Goal: Task Accomplishment & Management: Manage account settings

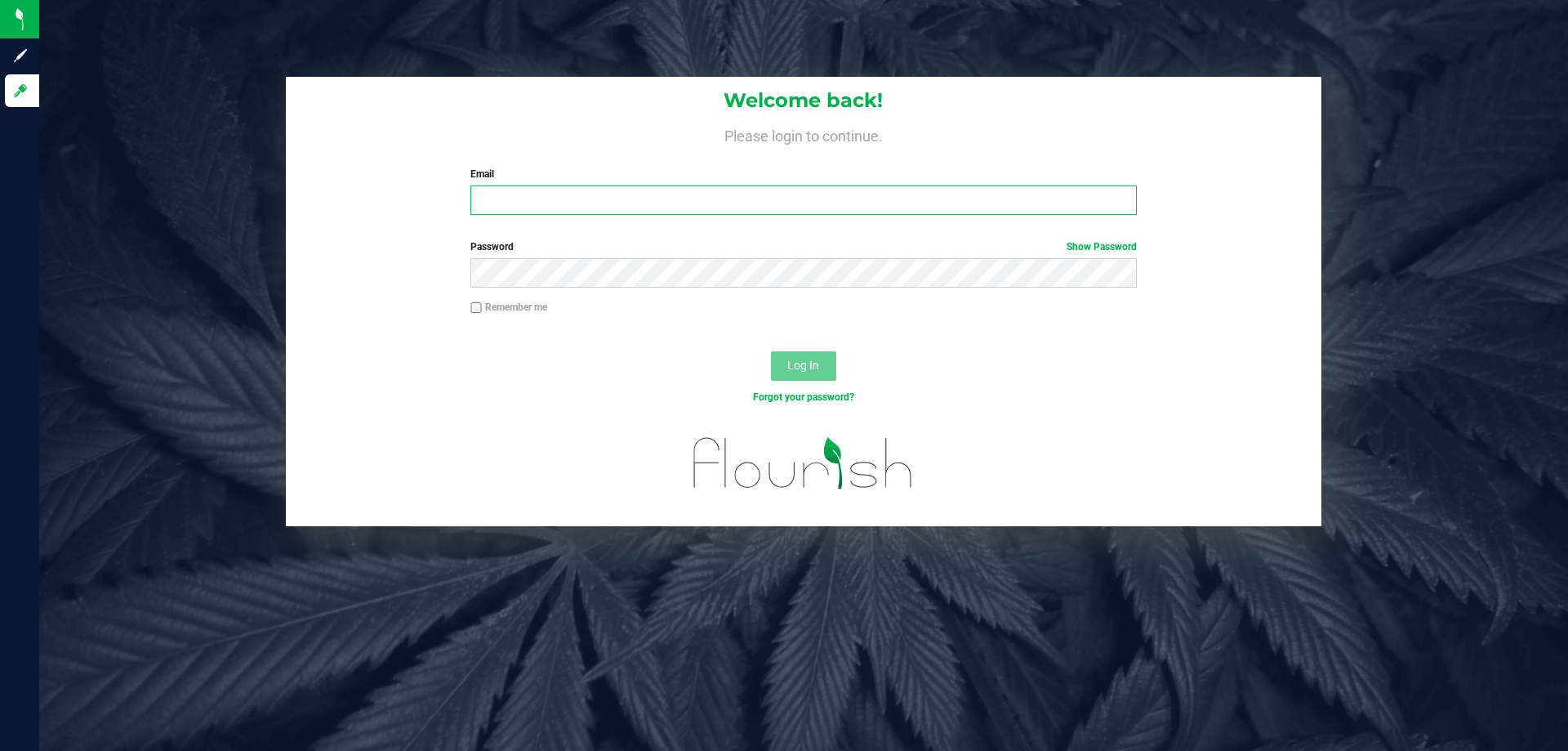
click at [670, 207] on input "Email" at bounding box center [803, 201] width 666 height 30
type input "[EMAIL_ADDRESS][DOMAIN_NAME]"
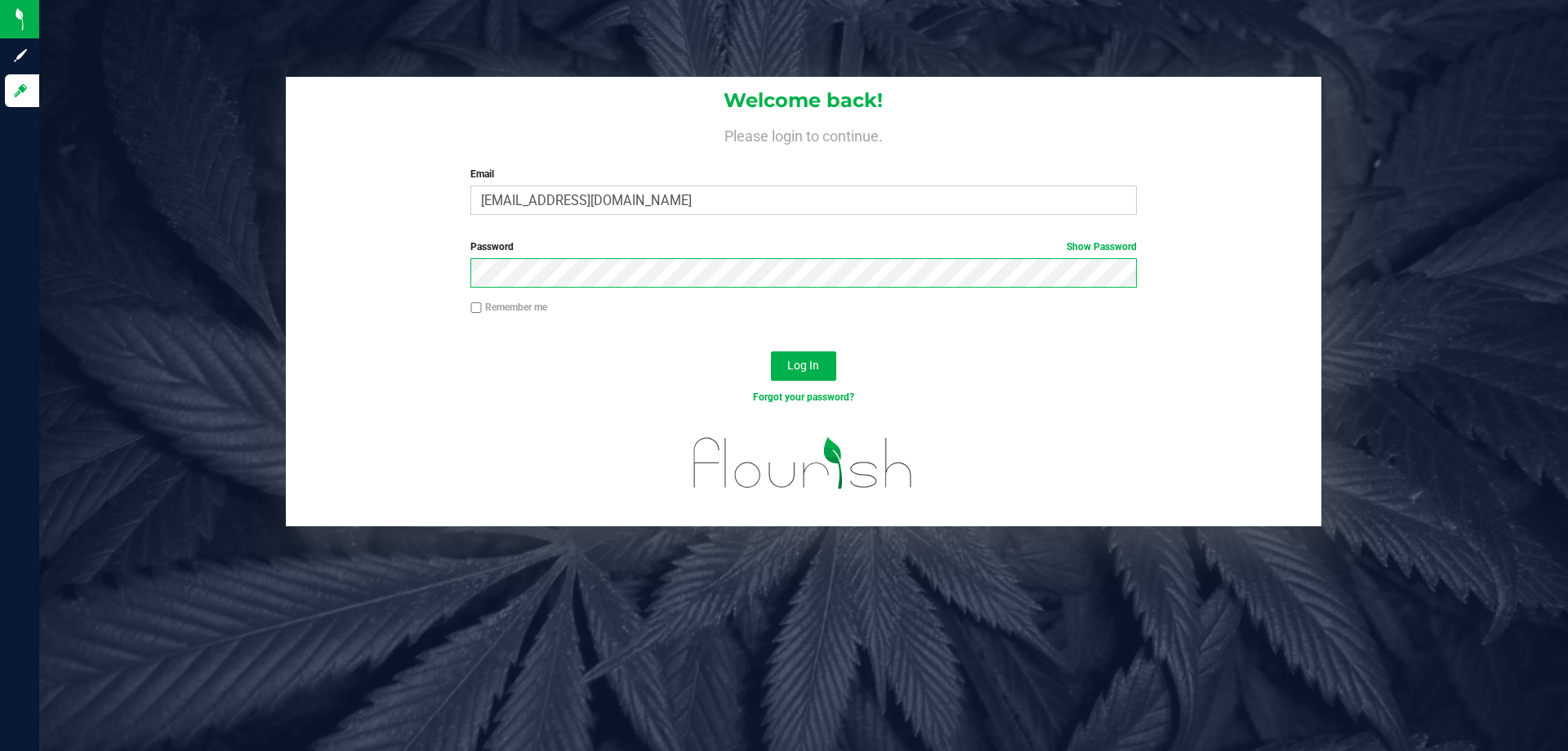
click at [771, 352] on button "Log In" at bounding box center [803, 366] width 65 height 30
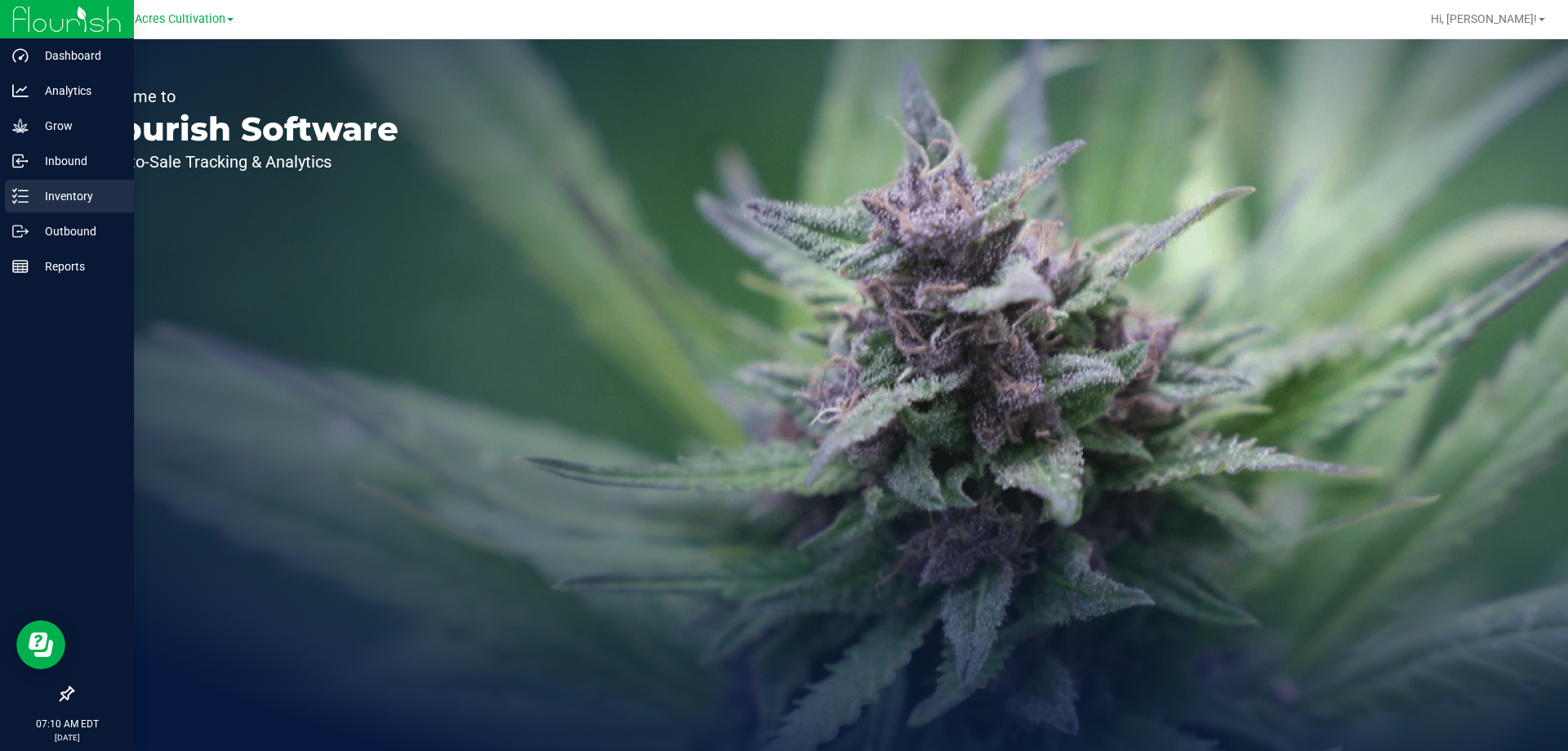
click at [51, 191] on p "Inventory" at bounding box center [78, 196] width 98 height 20
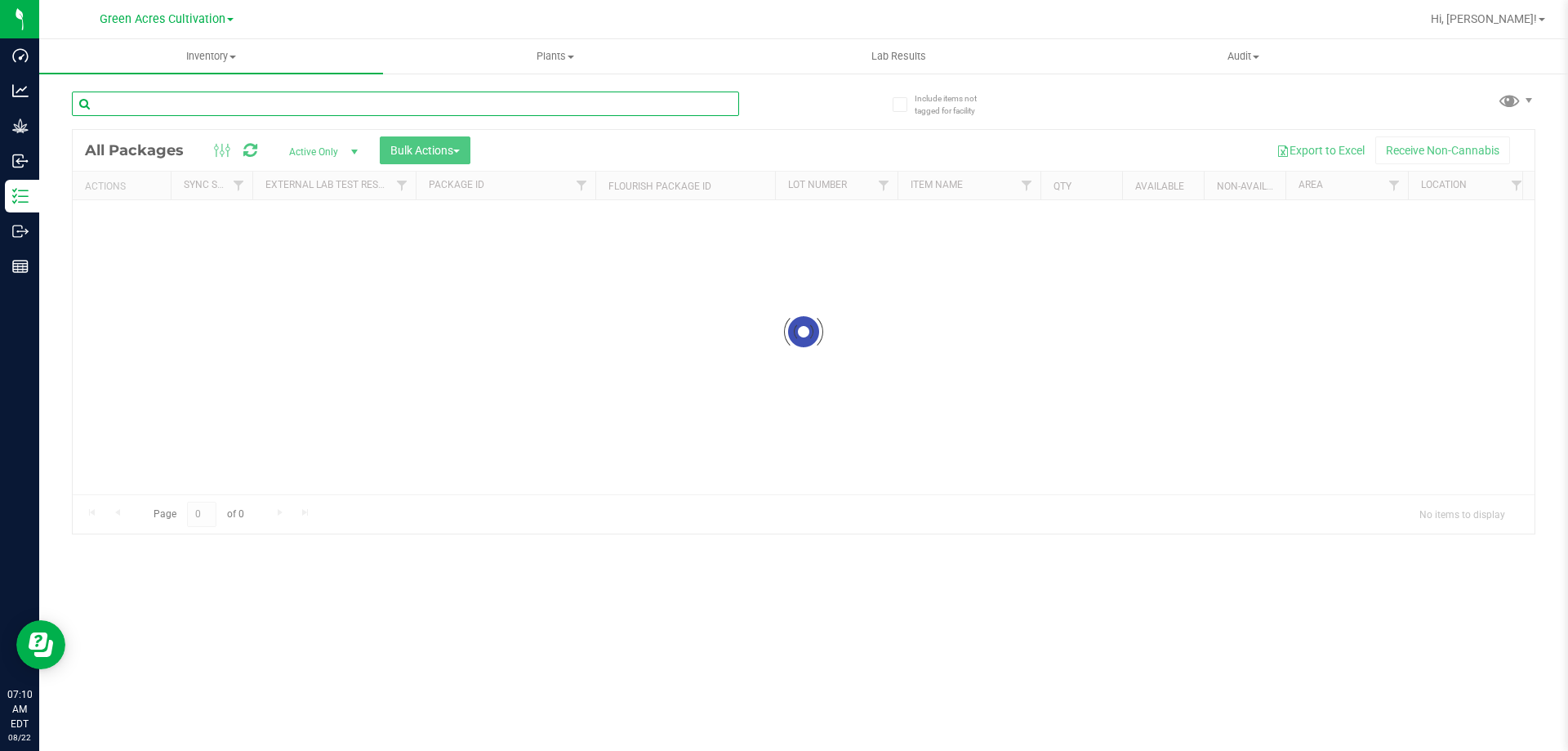
click at [463, 115] on input "text" at bounding box center [405, 104] width 667 height 25
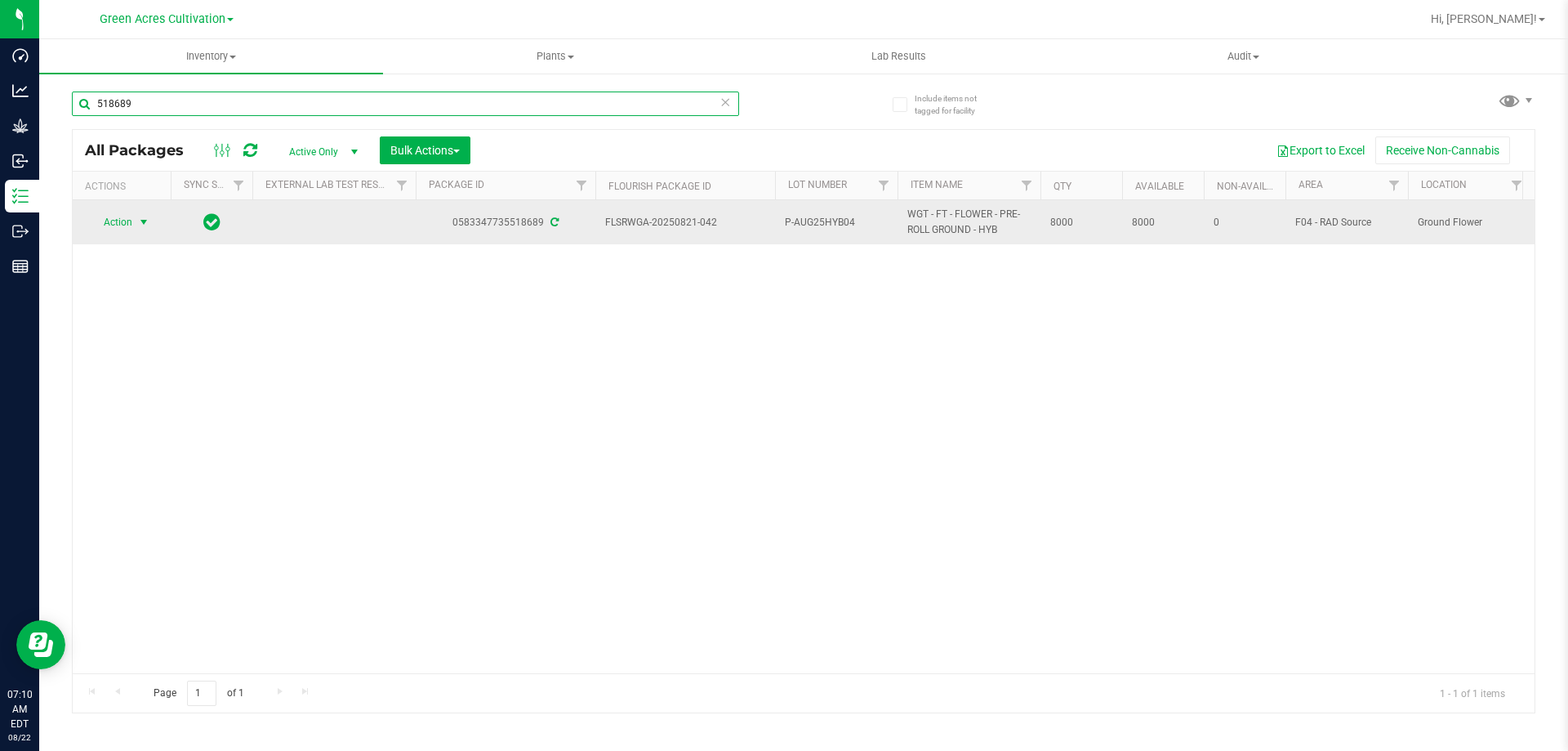
type input "518689"
click at [134, 227] on span "select" at bounding box center [144, 222] width 21 height 23
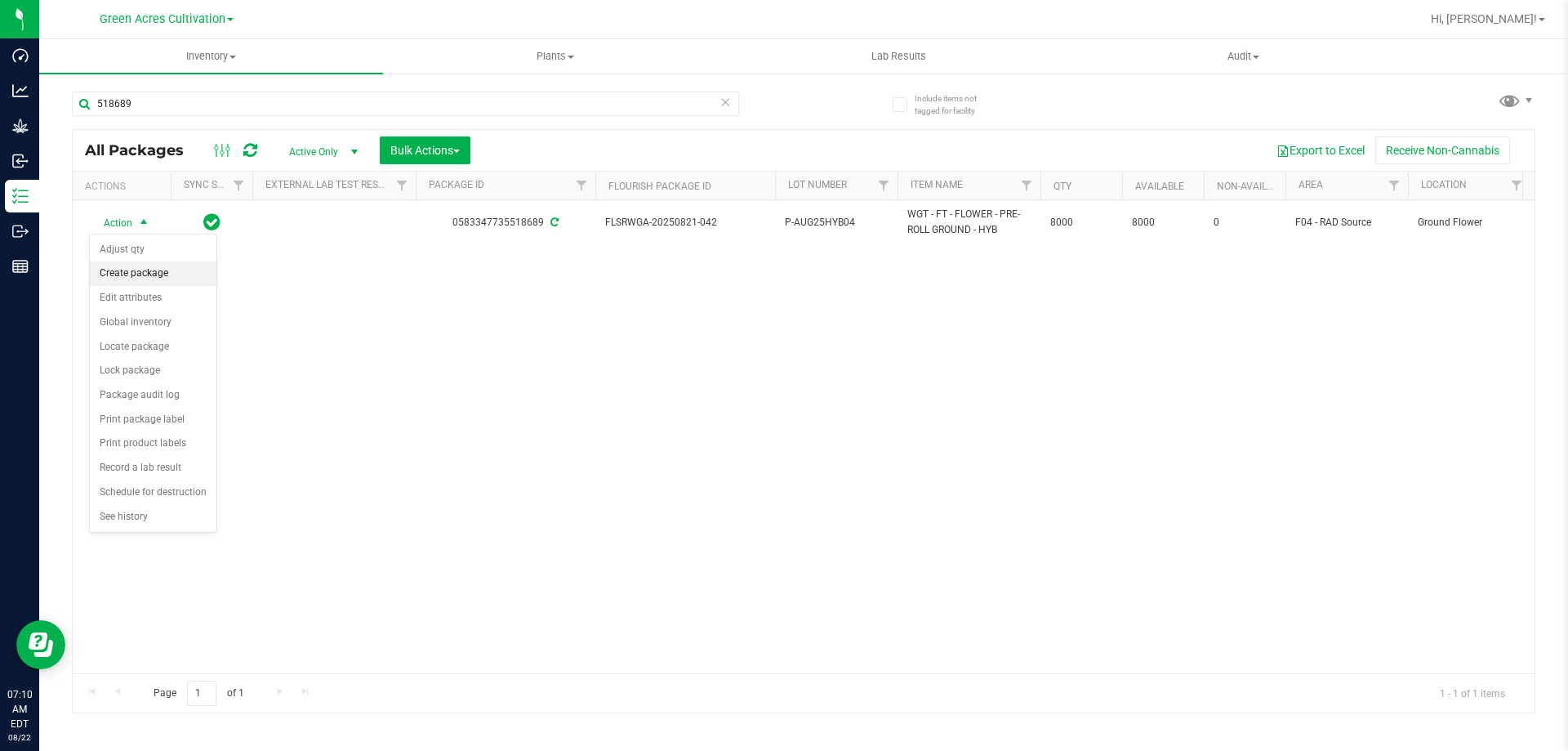
click at [128, 270] on li "Create package" at bounding box center [153, 274] width 126 height 25
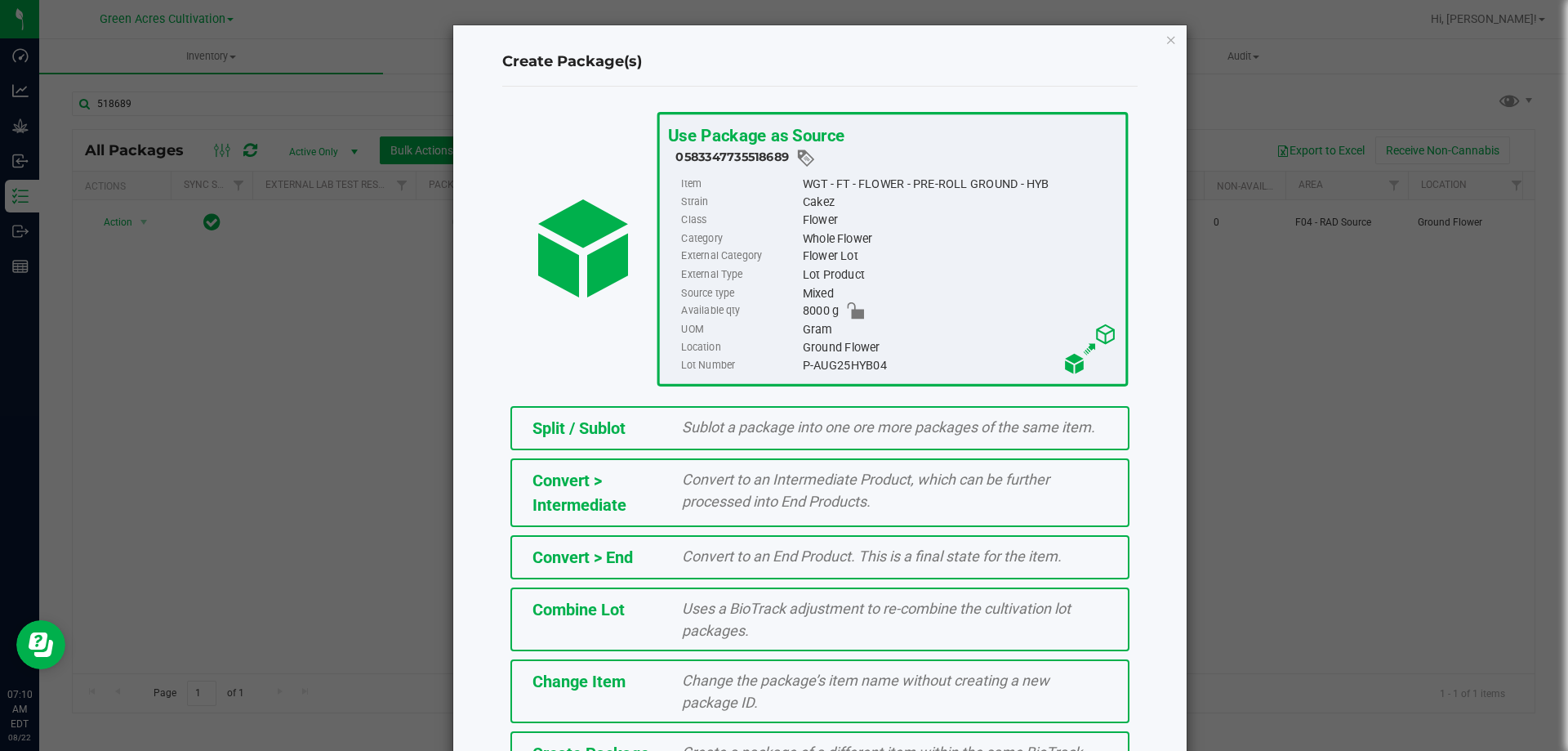
click at [539, 420] on span "Split / Sublot" at bounding box center [578, 428] width 93 height 20
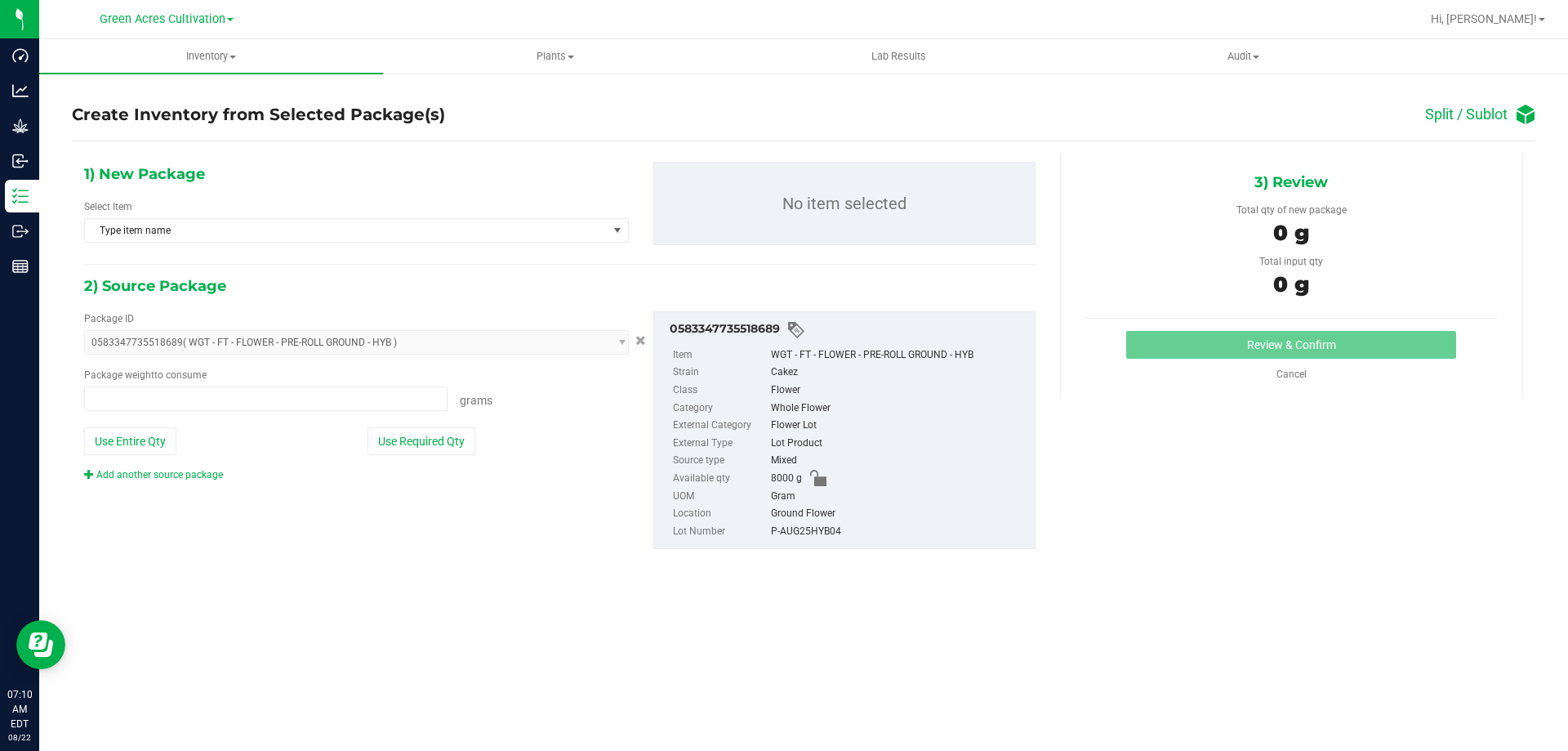
type input "0.0000 g"
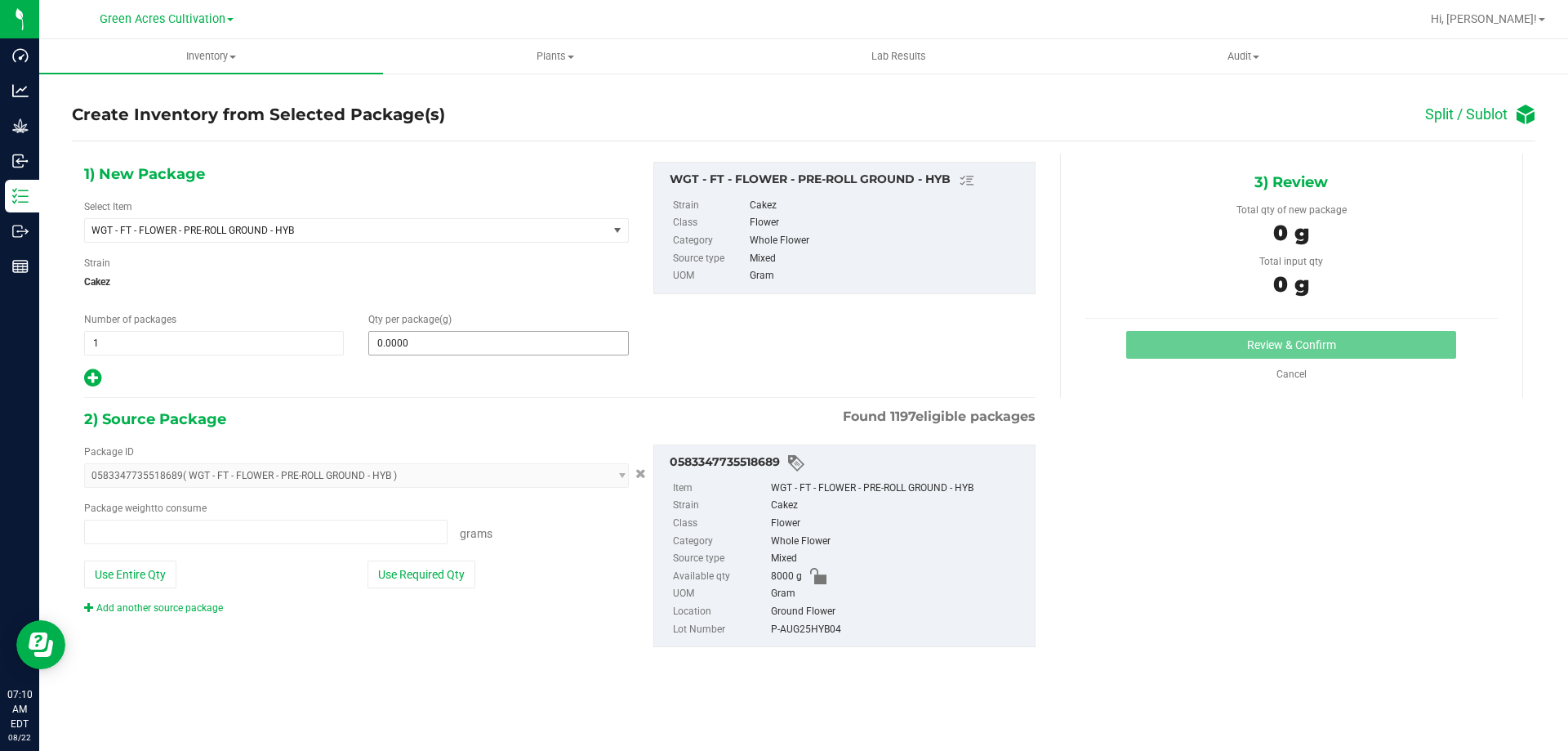
type input "0.0000 g"
click at [428, 338] on span at bounding box center [498, 343] width 260 height 25
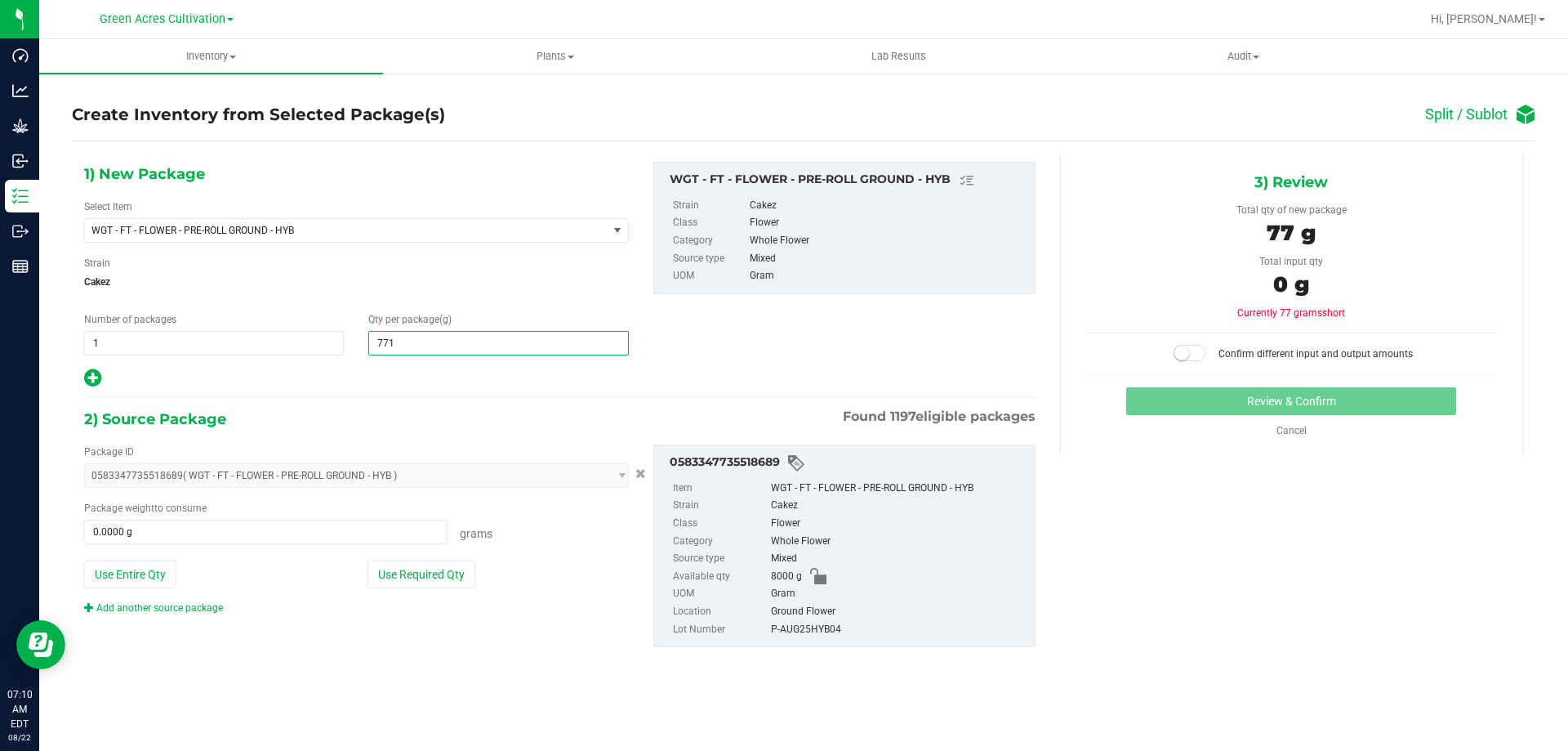
type input "7715"
type input "7,715.0000"
click at [454, 597] on div "Package ID 0583347735518689 ( WGT - FT - FLOWER - PRE-ROLL GROUND - HYB ) 00041…" at bounding box center [356, 530] width 569 height 171
click at [455, 574] on button "Use Required Qty" at bounding box center [421, 574] width 108 height 28
type input "7715.0000 g"
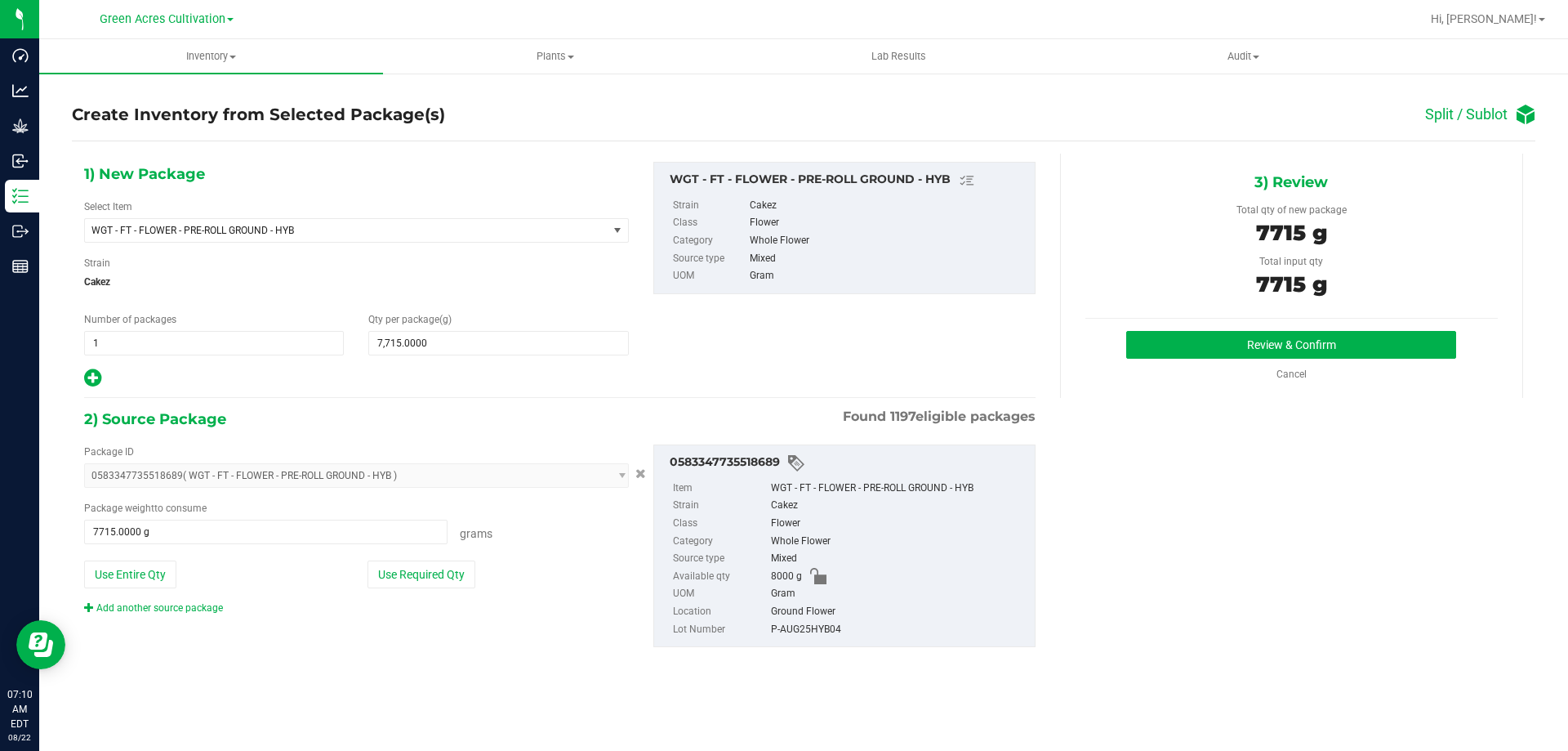
click at [830, 629] on div "P-AUG25HYB04" at bounding box center [899, 630] width 256 height 18
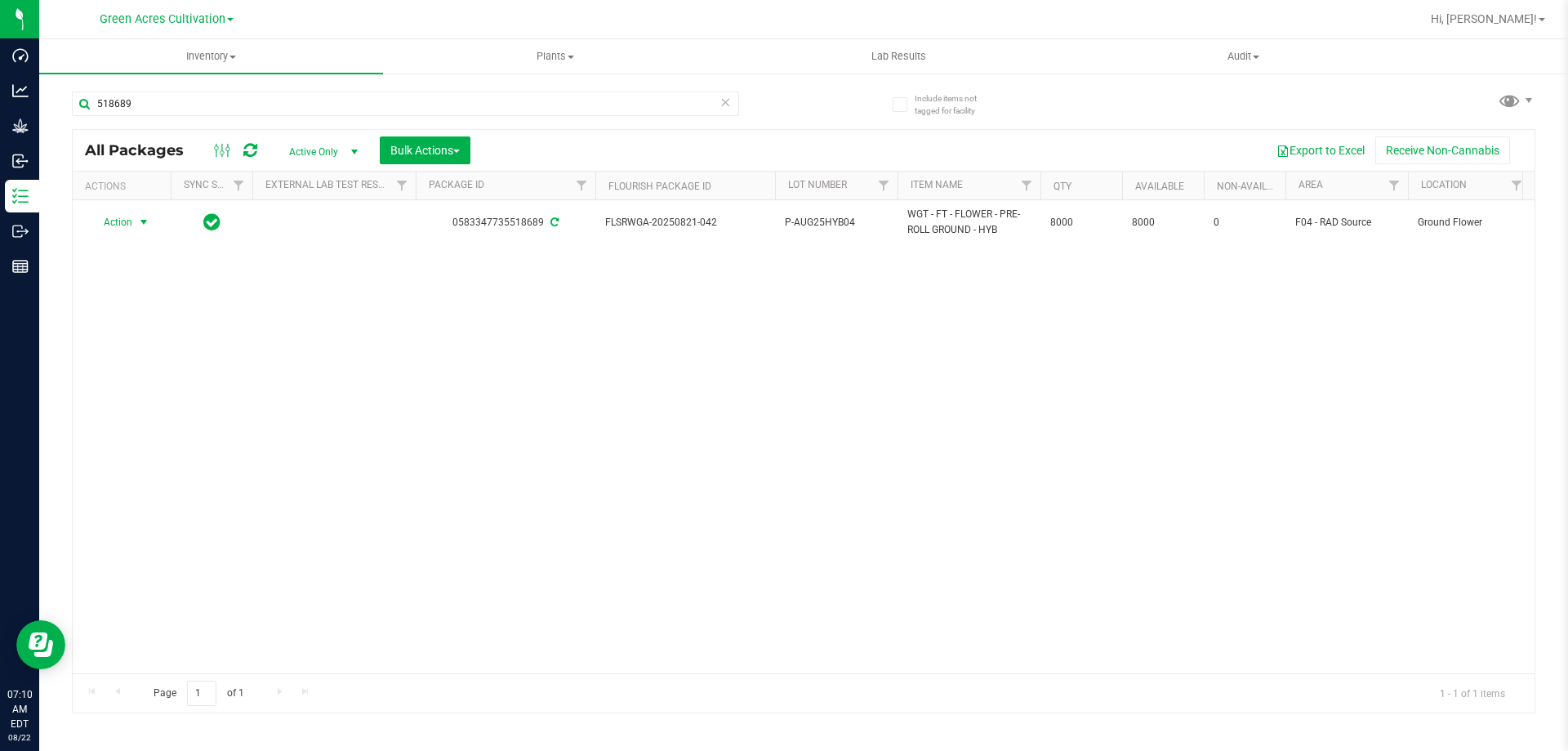
click at [141, 218] on span "select" at bounding box center [144, 222] width 13 height 13
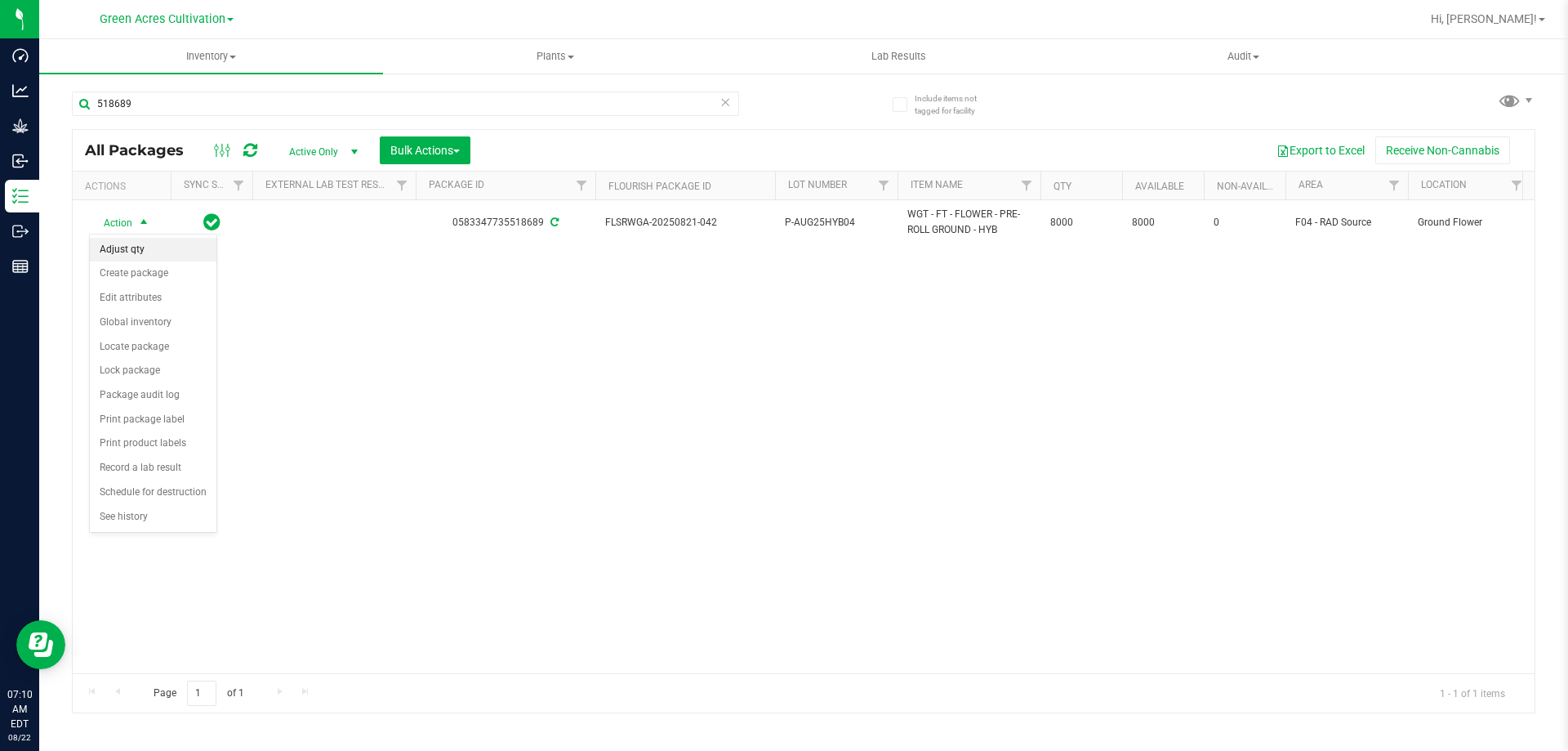
click at [149, 243] on li "Adjust qty" at bounding box center [153, 250] width 126 height 25
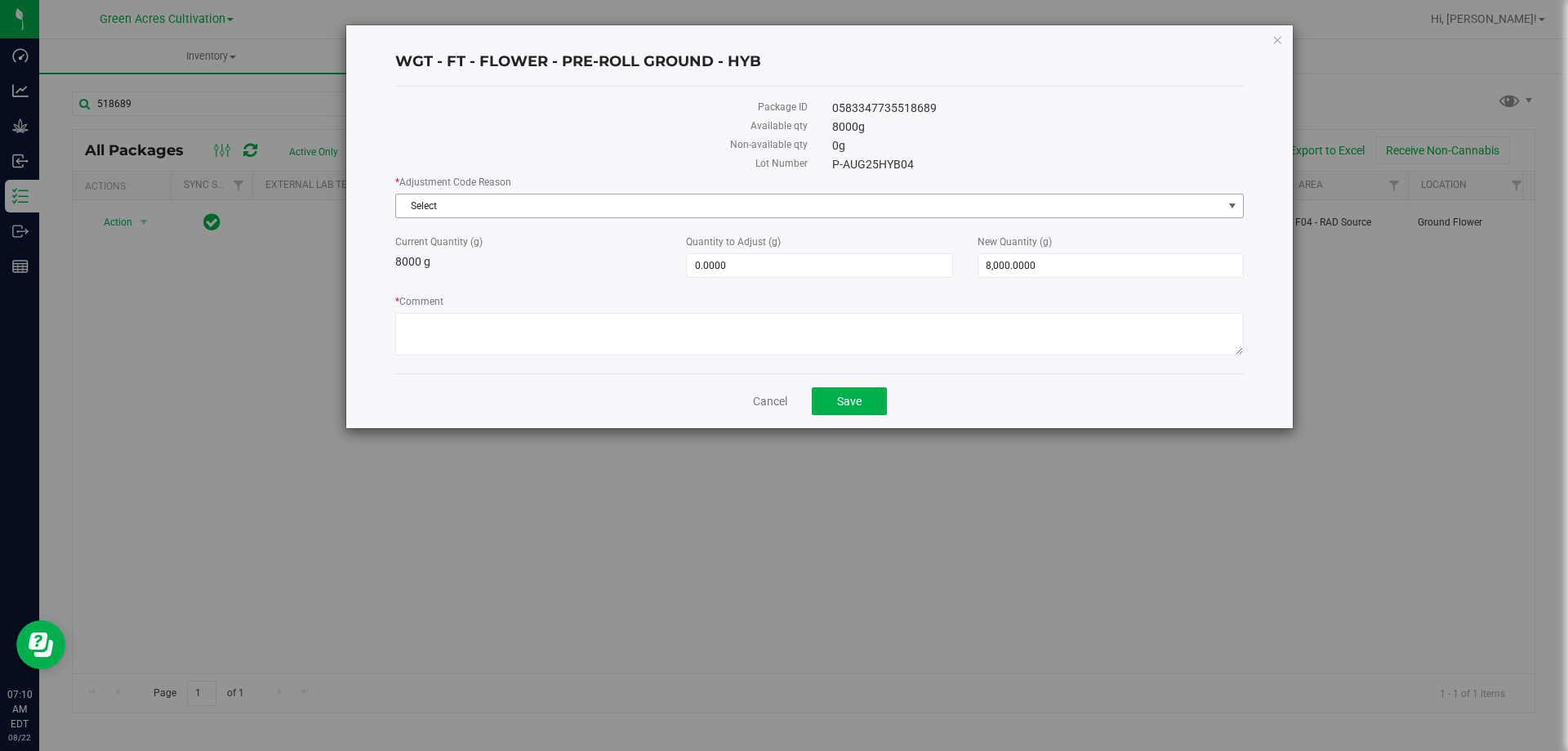
click at [779, 196] on span "Select" at bounding box center [809, 206] width 826 height 23
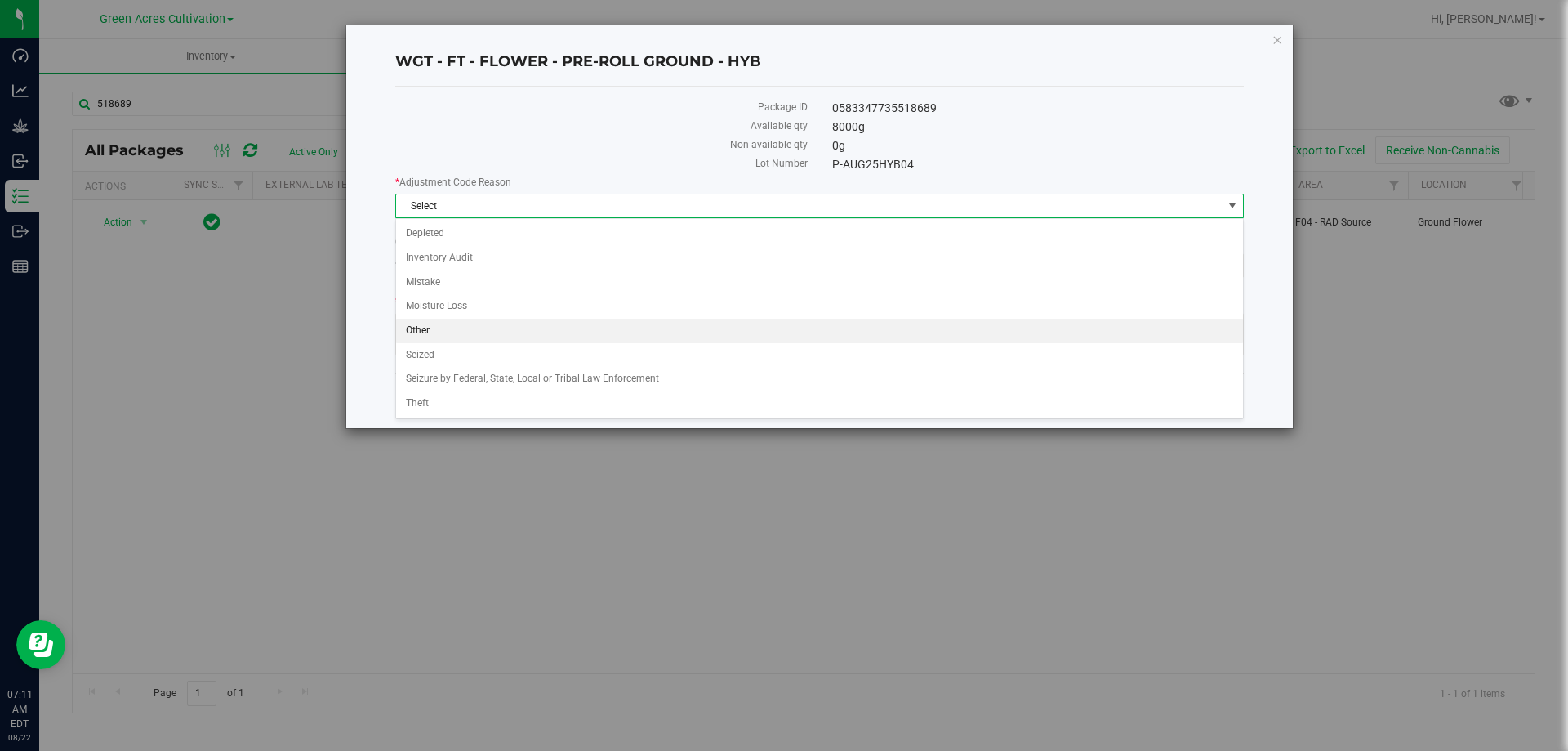
click at [443, 327] on li "Other" at bounding box center [819, 331] width 847 height 25
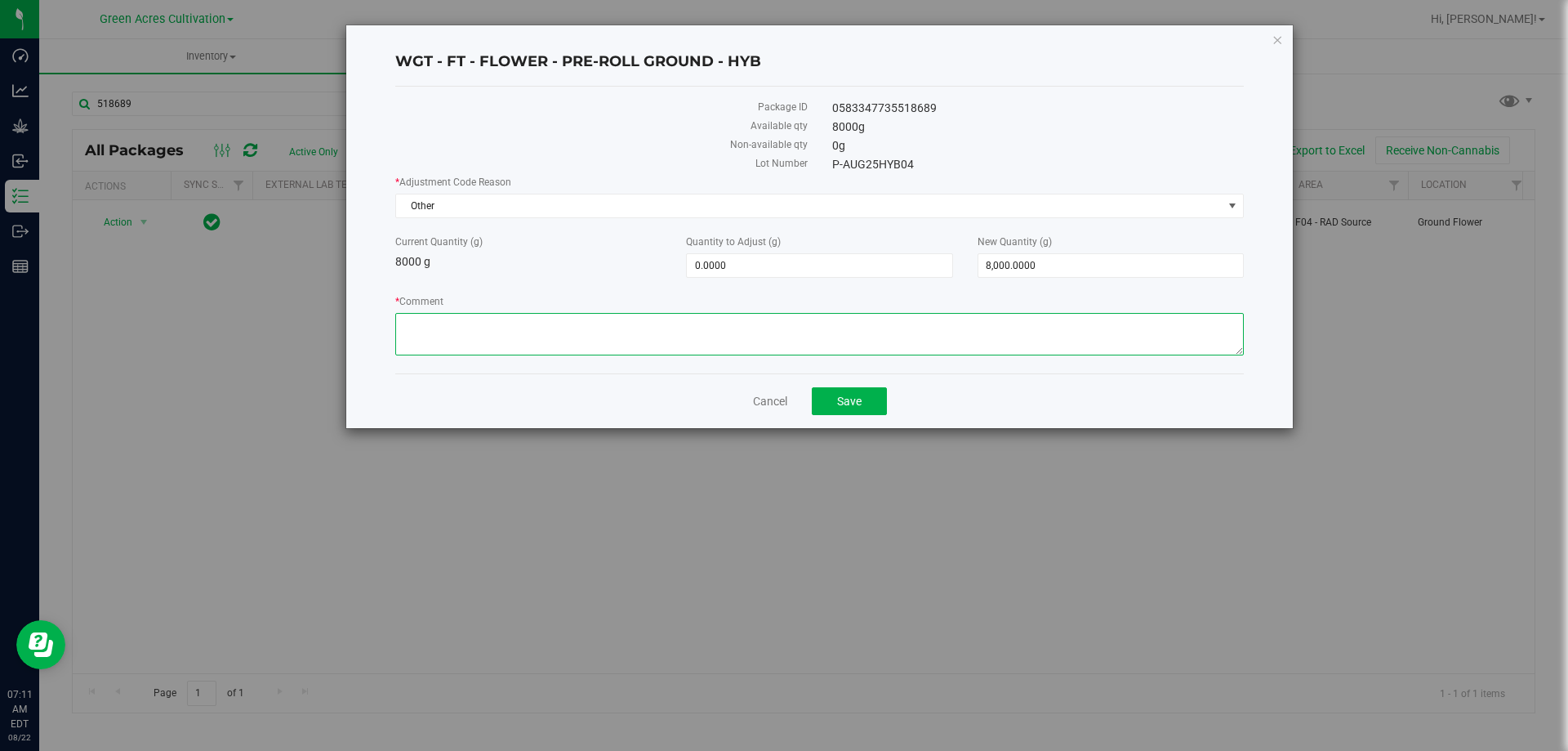
click at [784, 322] on textarea "* Comment" at bounding box center [819, 333] width 849 height 42
type textarea "material freeze dried"
click at [1066, 257] on span "8,000.0000 8000" at bounding box center [1110, 266] width 266 height 25
type input "8"
type input "7715"
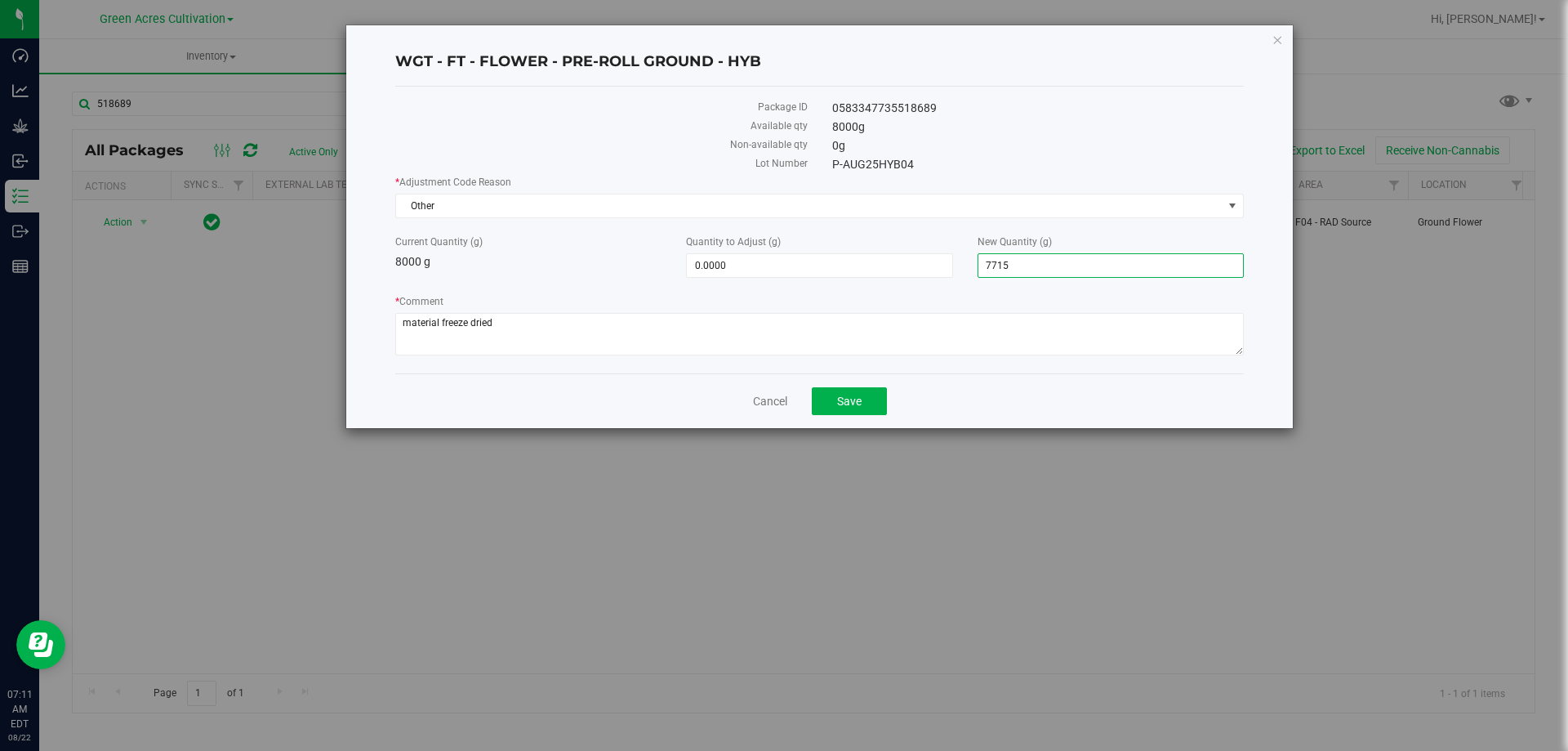
type input "-285.0000"
type input "7,715.0000"
click at [1012, 297] on label "* Comment" at bounding box center [819, 301] width 849 height 15
click at [1012, 313] on textarea "* Comment" at bounding box center [819, 333] width 849 height 42
click at [840, 409] on button "Save" at bounding box center [849, 401] width 75 height 28
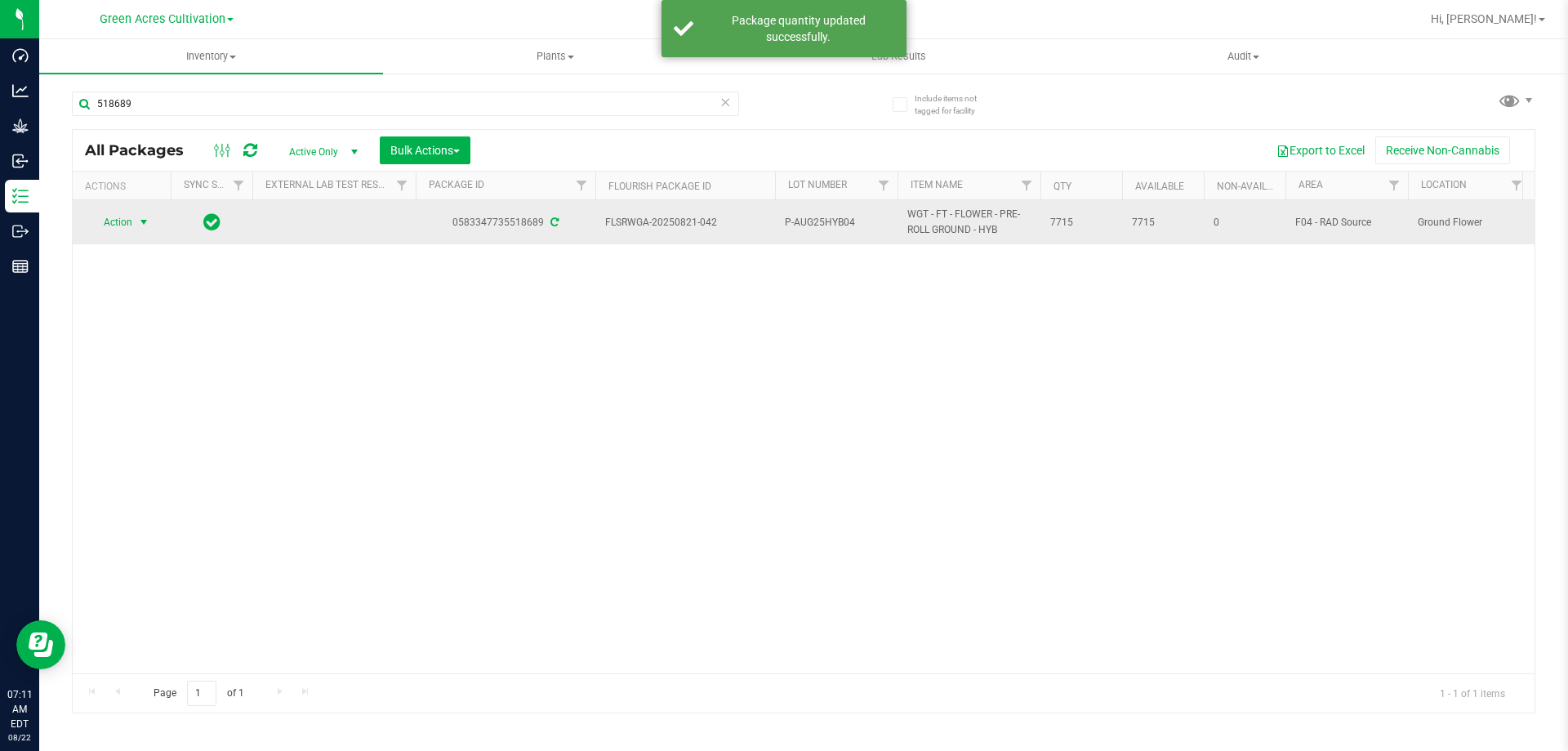
click at [134, 220] on span "select" at bounding box center [144, 222] width 21 height 23
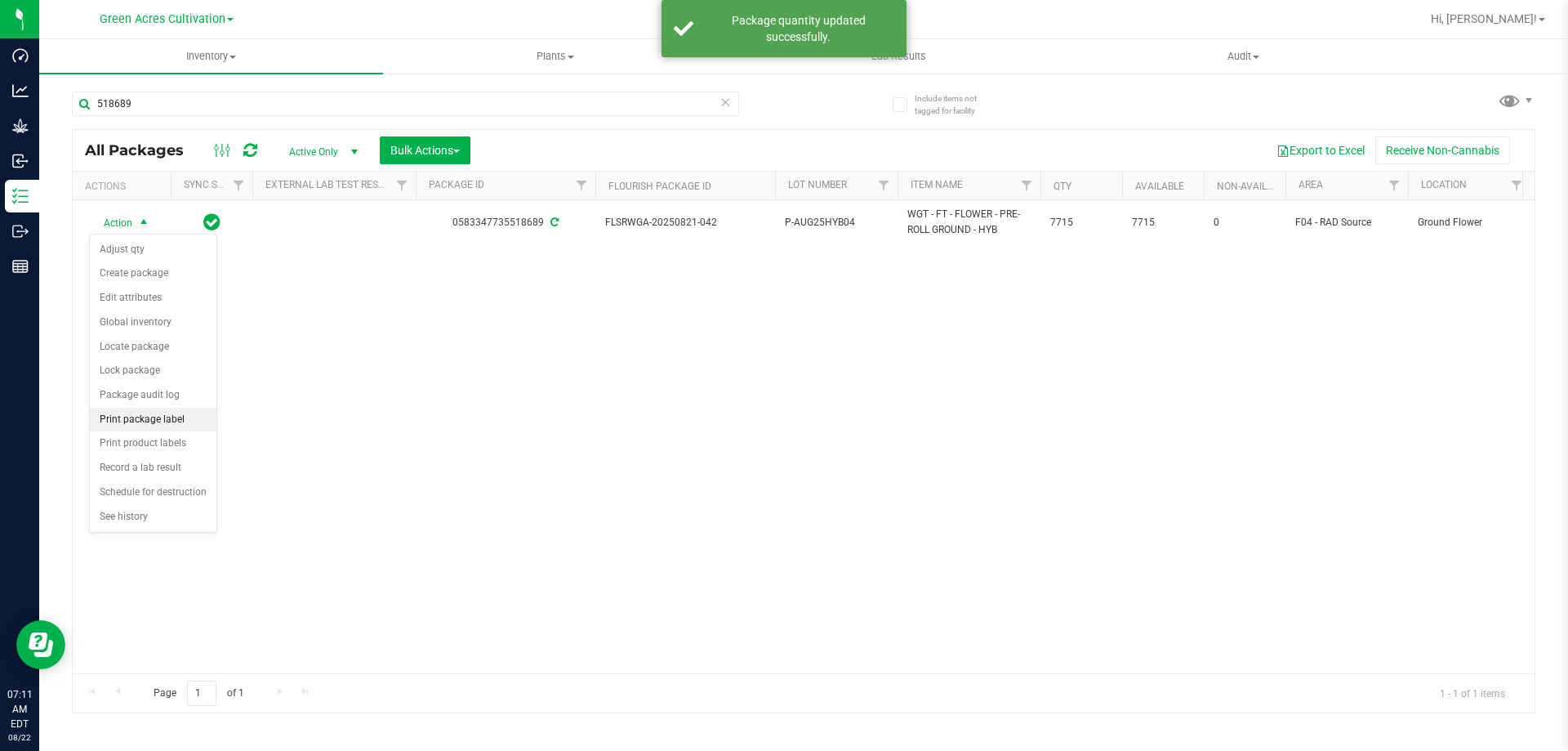
click at [147, 423] on li "Print package label" at bounding box center [153, 420] width 126 height 25
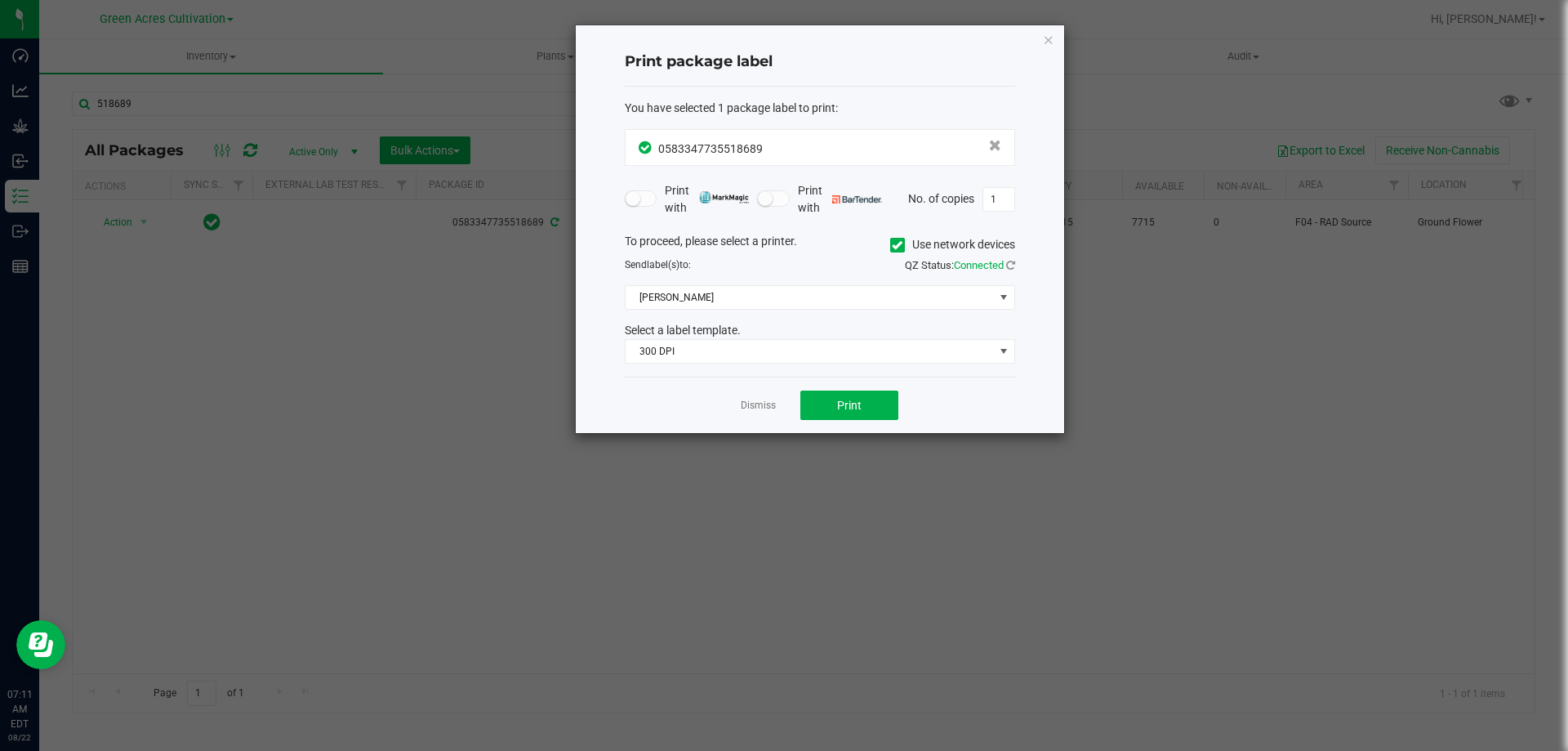
click at [902, 242] on span at bounding box center [897, 245] width 15 height 15
click at [0, 0] on input "Use network devices" at bounding box center [0, 0] width 0 height 0
click at [809, 302] on span at bounding box center [809, 298] width 369 height 23
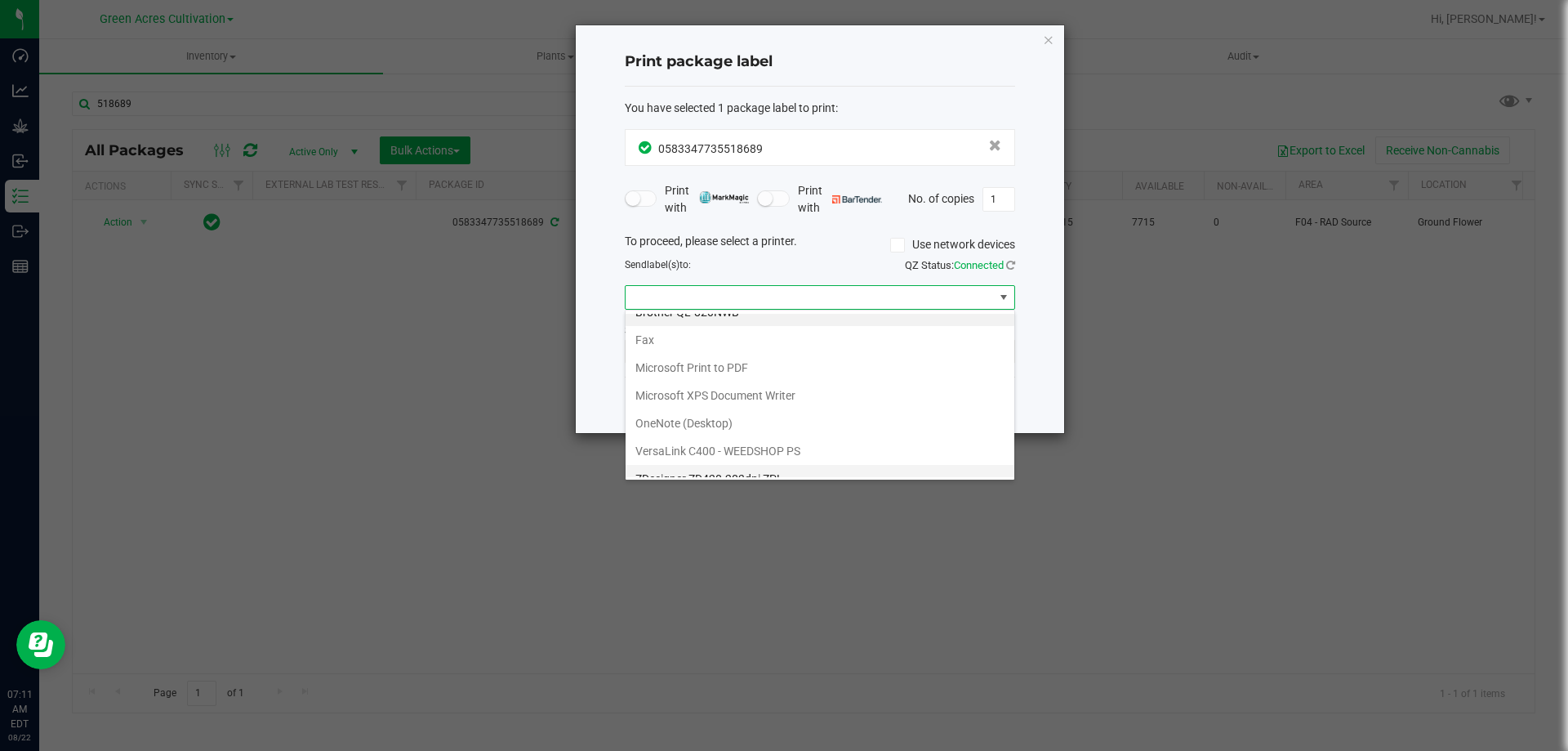
scroll to position [31, 0]
click at [754, 470] on ZPL "ZDesigner ZD420-203dpi ZPL" at bounding box center [819, 464] width 388 height 28
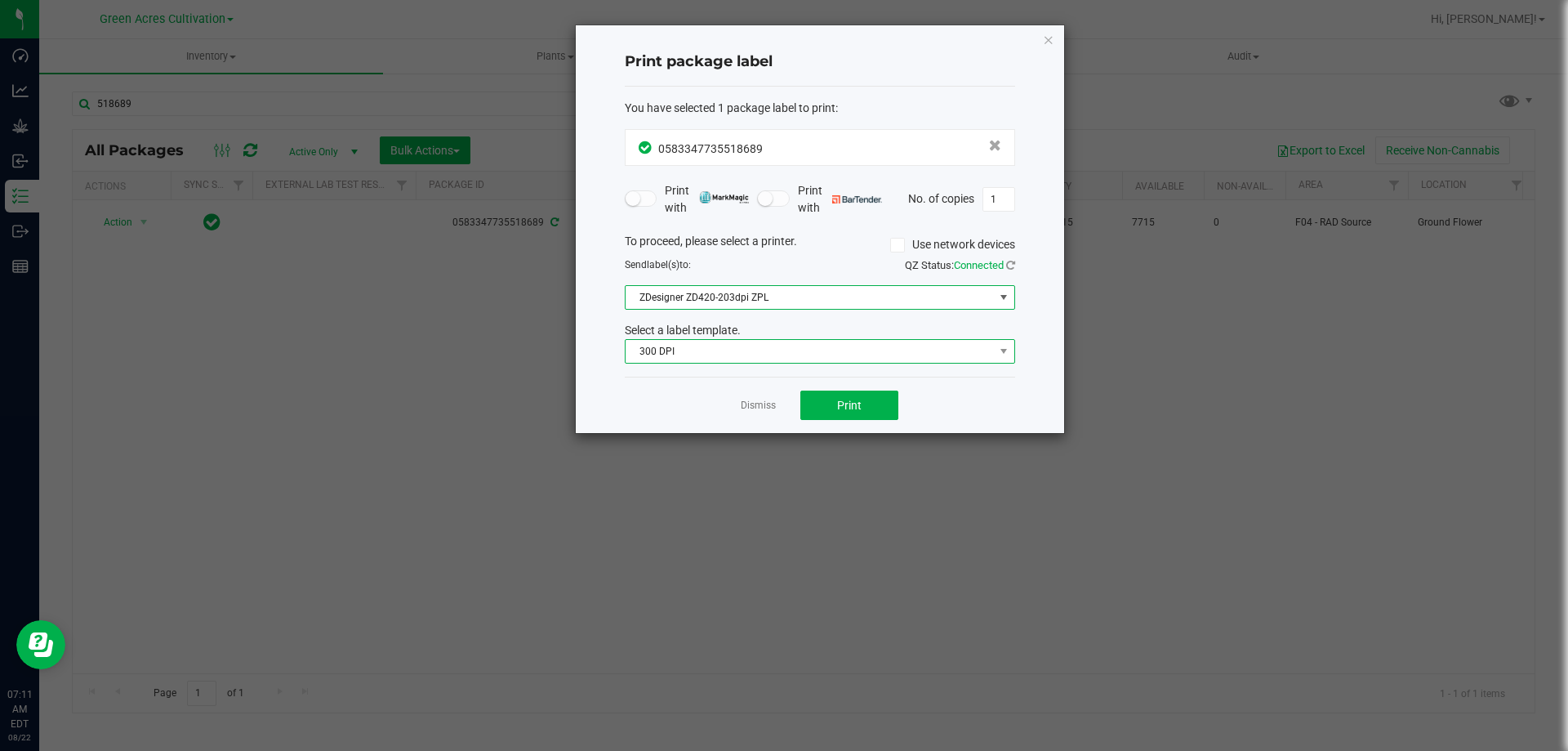
click at [748, 350] on span "300 DPI" at bounding box center [809, 352] width 369 height 23
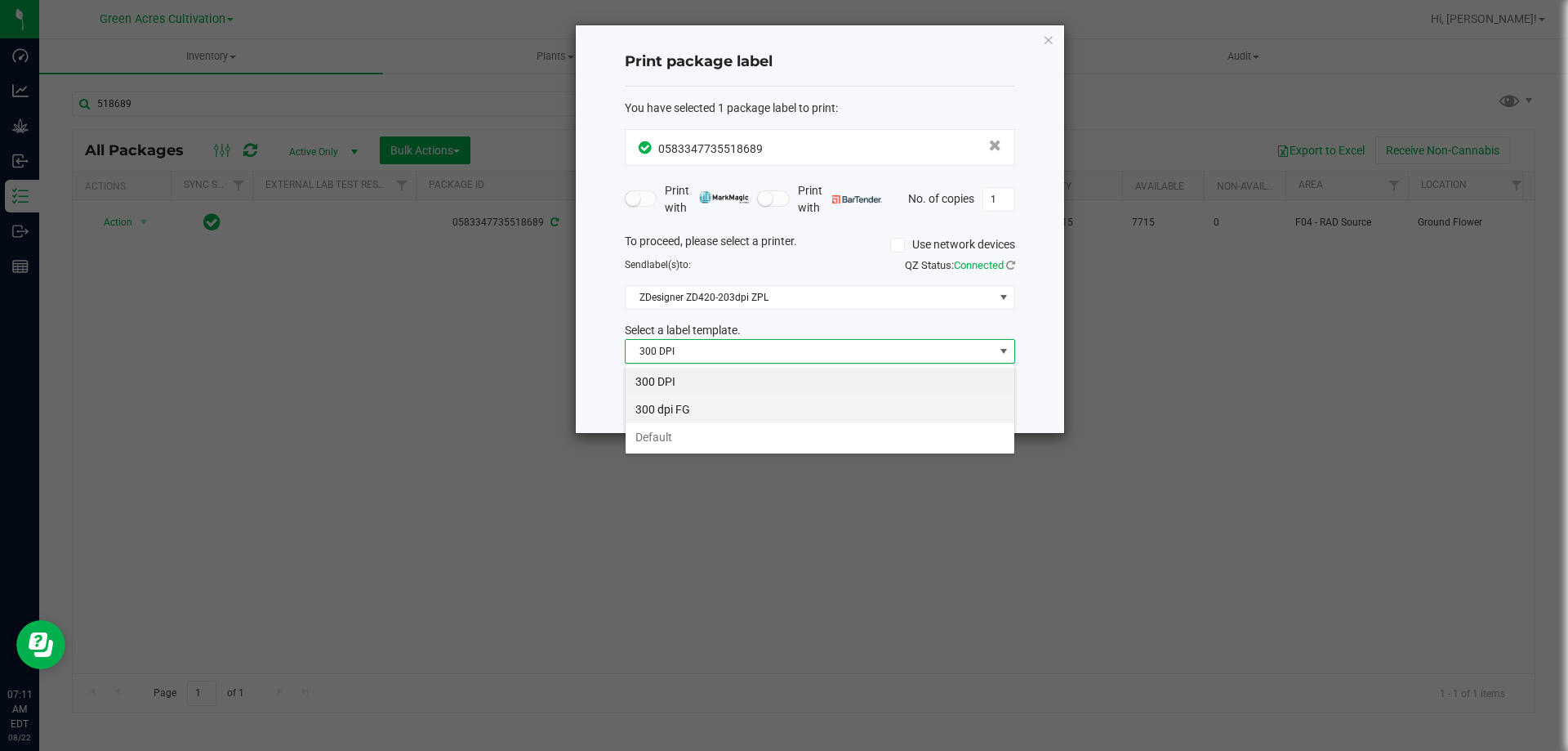
scroll to position [25, 390]
click at [656, 435] on li "Default" at bounding box center [819, 437] width 388 height 28
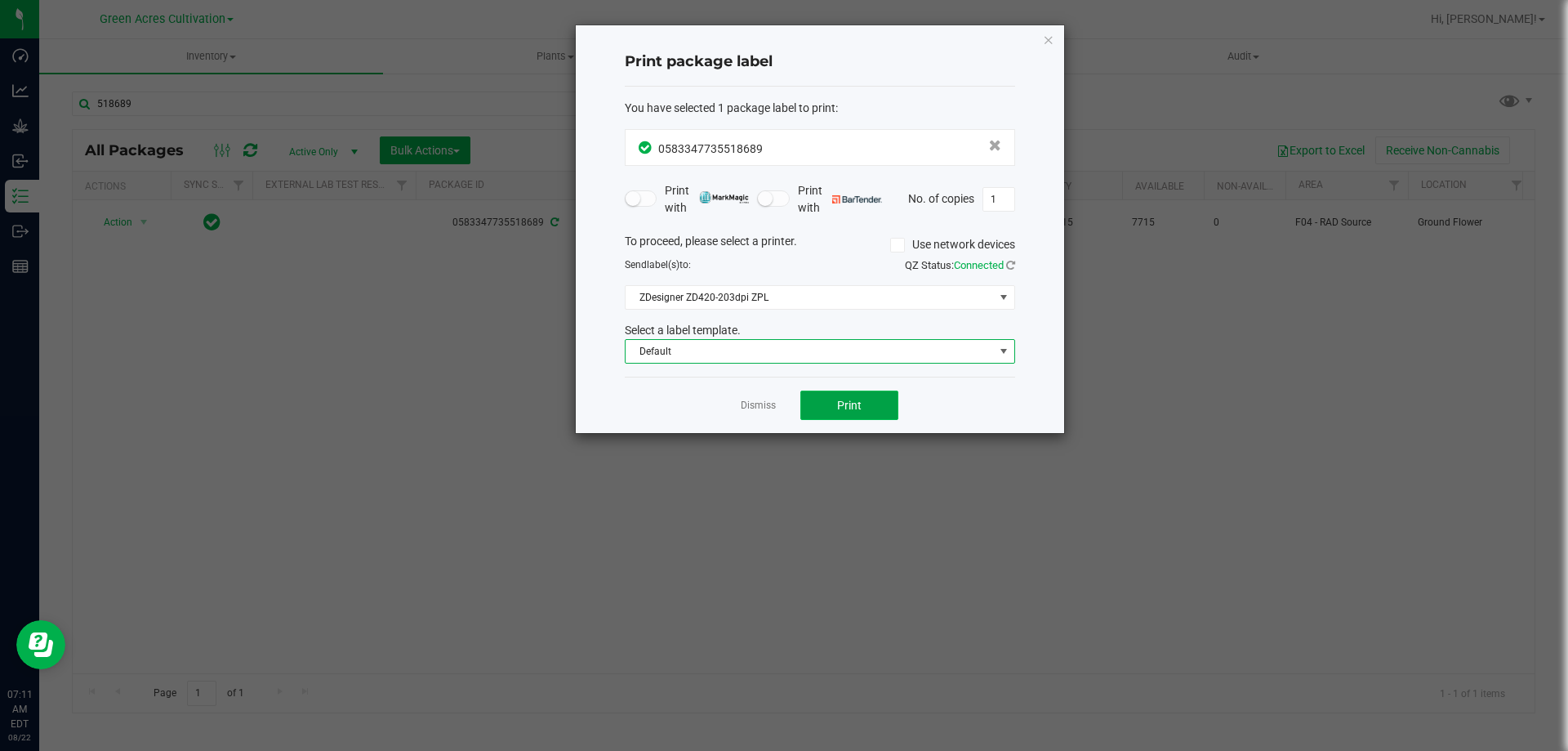
click at [819, 397] on button "Print" at bounding box center [849, 405] width 98 height 30
click at [1048, 38] on icon "button" at bounding box center [1048, 40] width 12 height 20
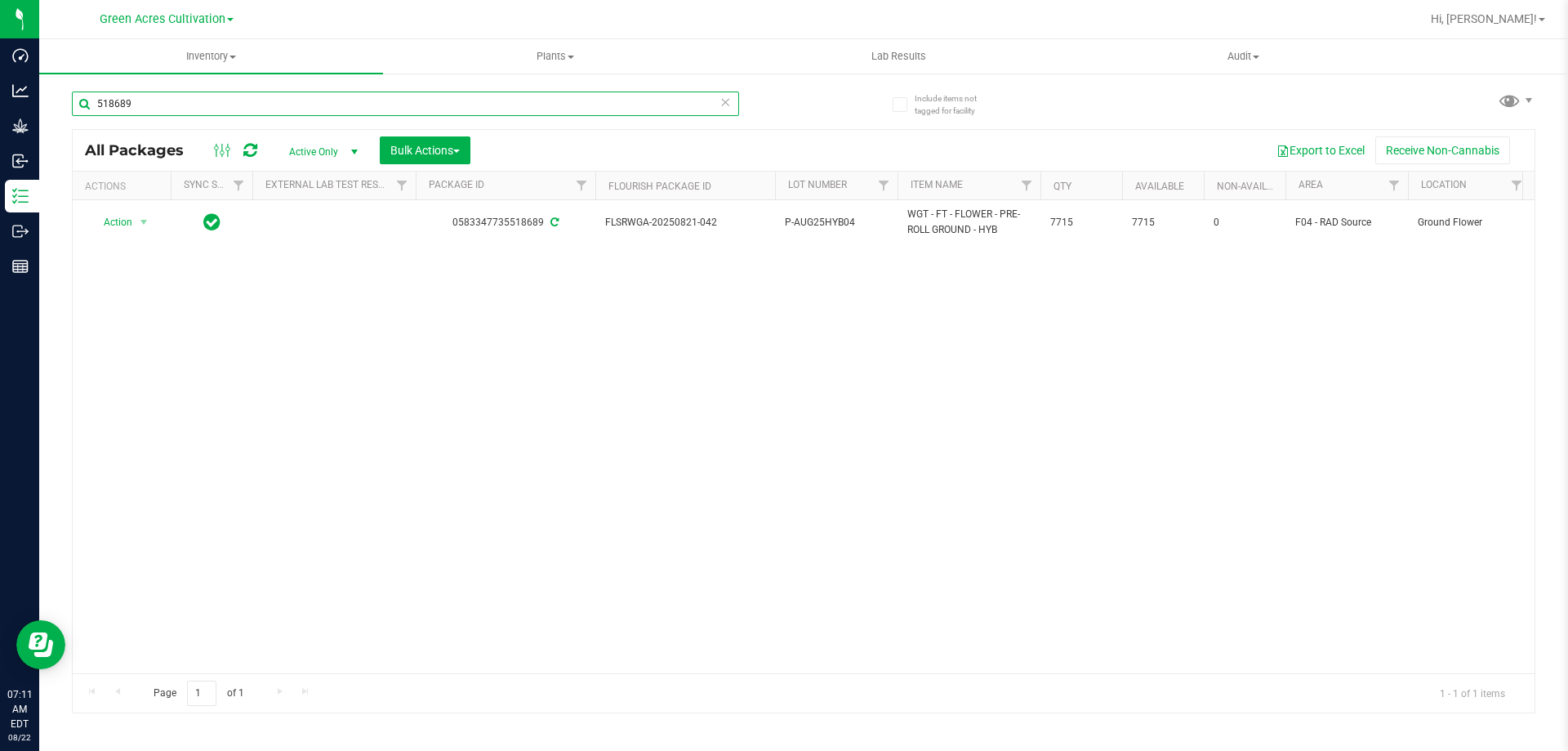
click at [192, 111] on input "518689" at bounding box center [405, 104] width 667 height 25
click at [191, 110] on input "518689" at bounding box center [405, 104] width 667 height 25
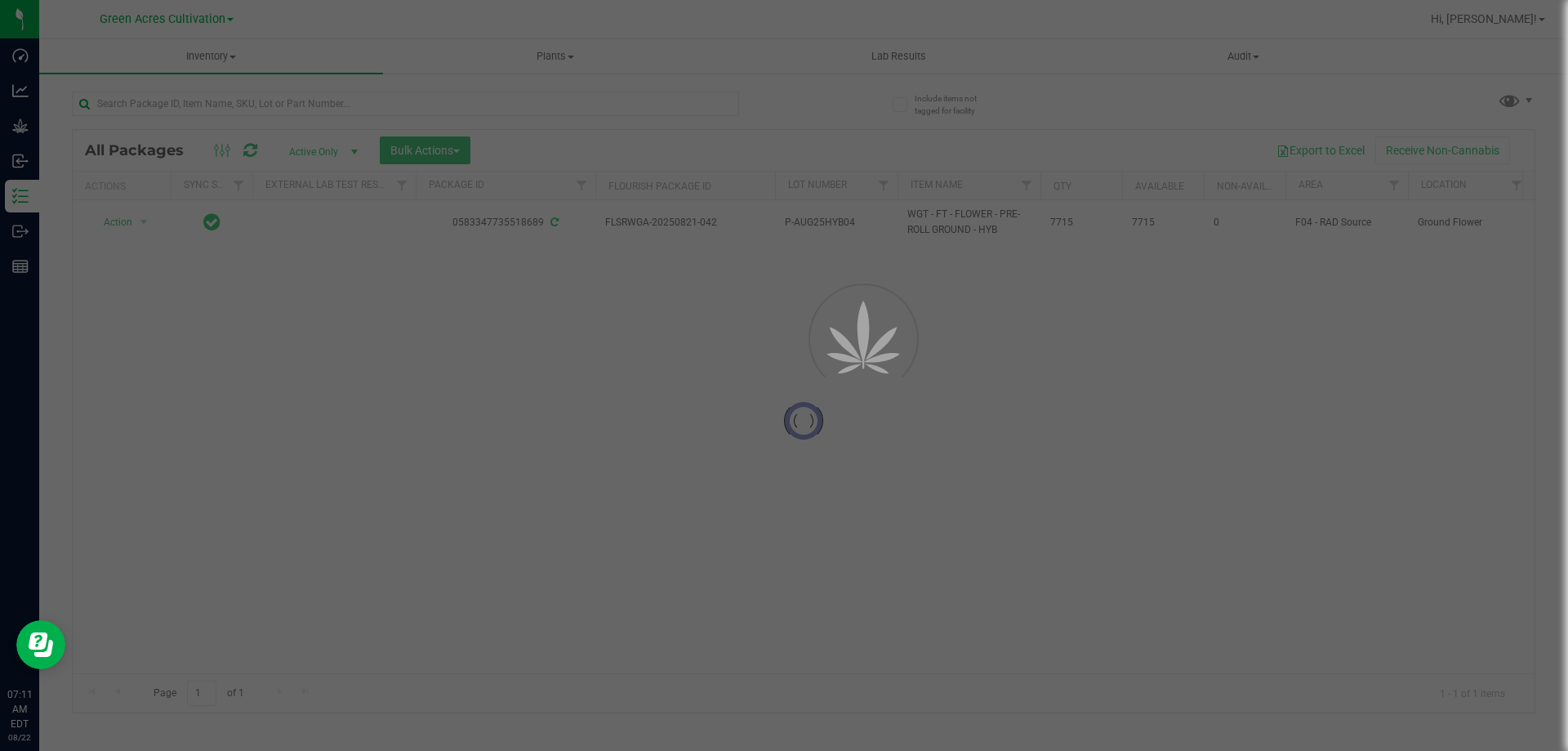
click at [1517, 19] on span "Hi, [PERSON_NAME]!" at bounding box center [1484, 19] width 106 height 13
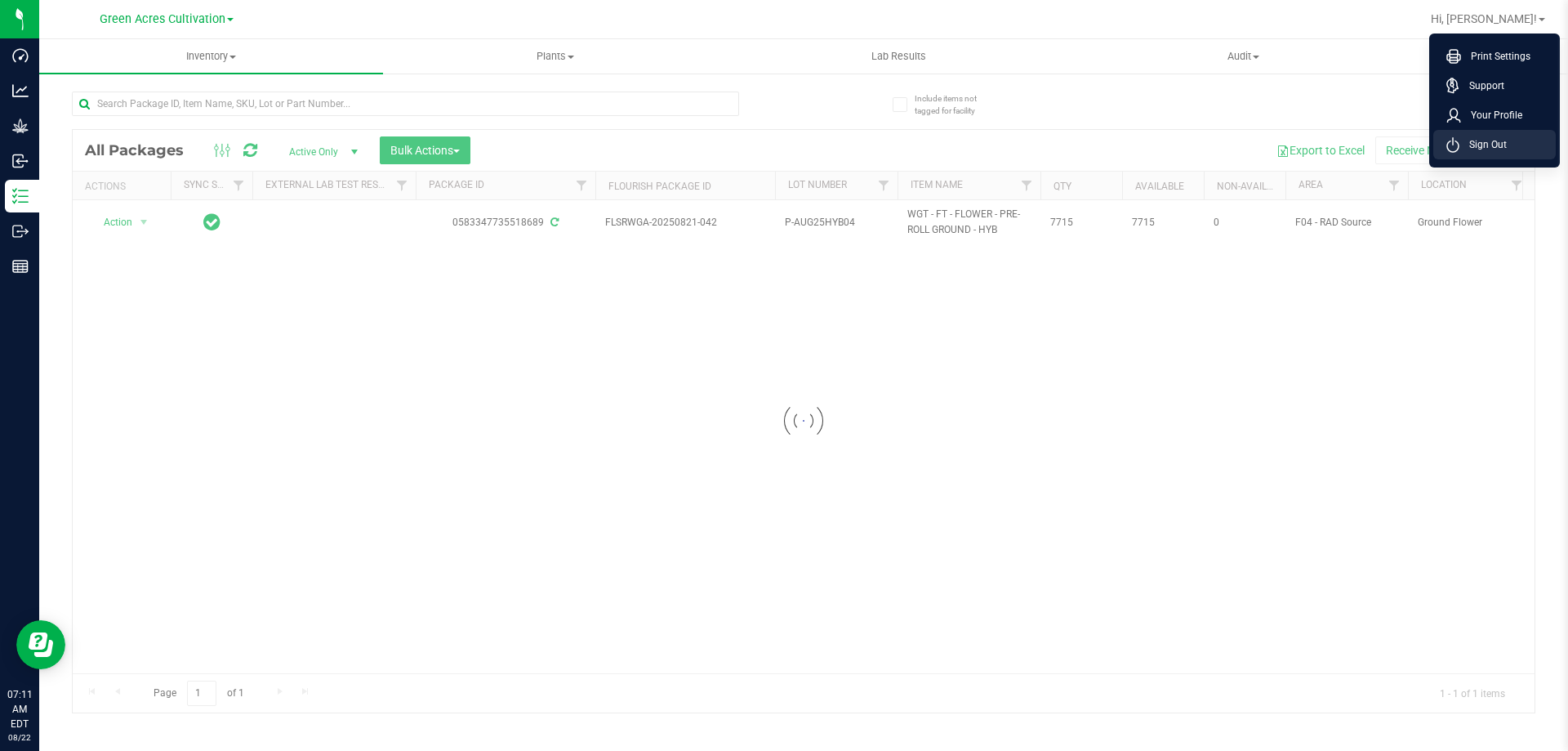
click at [1508, 138] on div "Green Acres Cultivation Hi, [PERSON_NAME]! Print Settings Support Your Profile …" at bounding box center [803, 376] width 1528 height 751
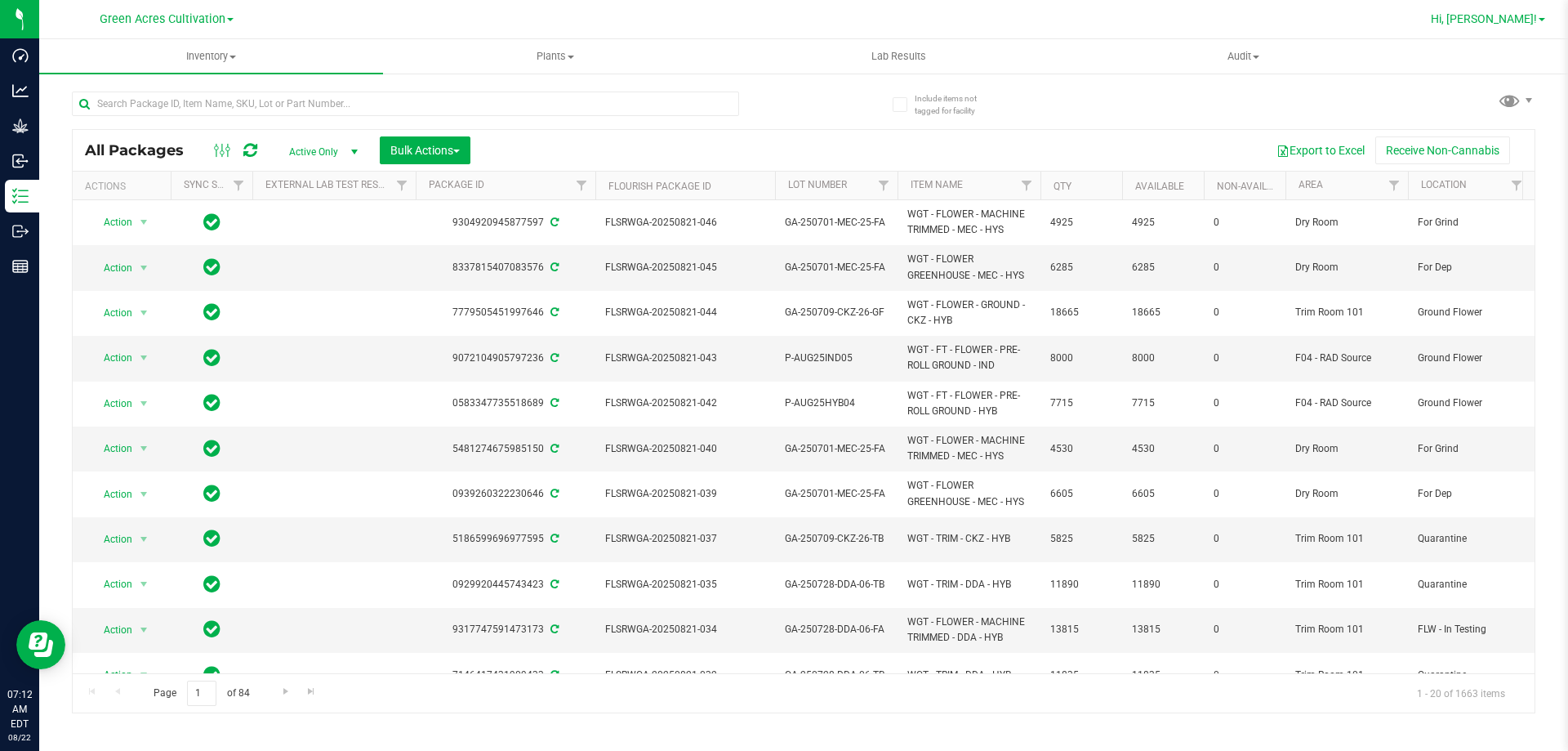
click at [1504, 20] on span "Hi, [PERSON_NAME]!" at bounding box center [1484, 19] width 106 height 13
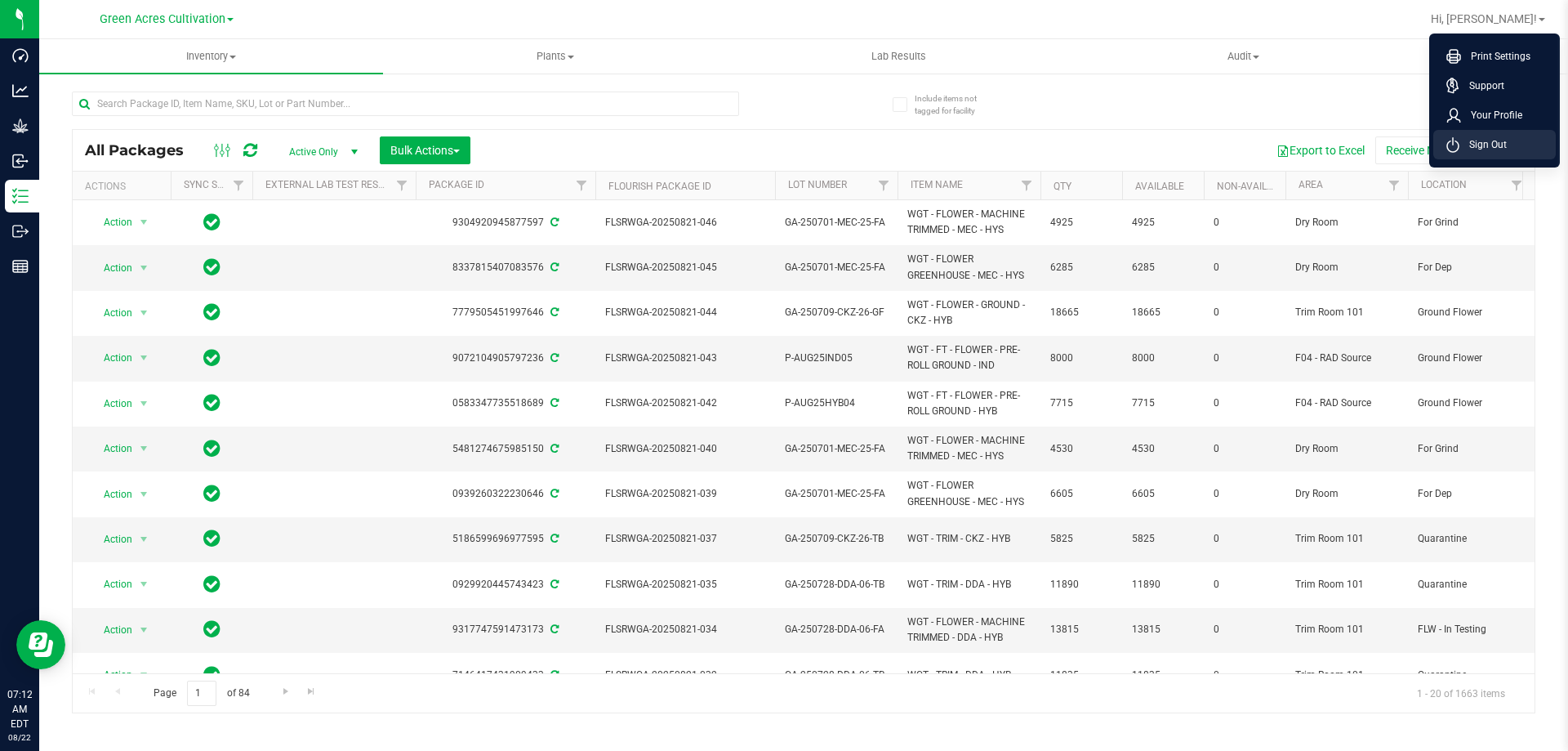
click at [1503, 136] on span "Sign Out" at bounding box center [1482, 144] width 47 height 17
